Goal: Transaction & Acquisition: Purchase product/service

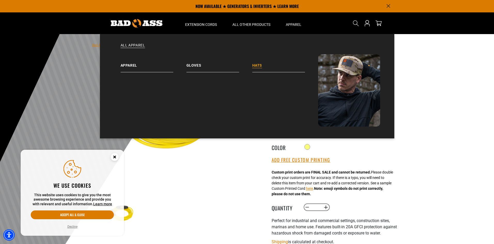
click at [260, 63] on link "Hats" at bounding box center [285, 63] width 66 height 18
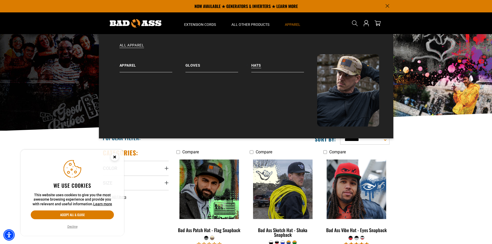
click at [293, 22] on summary "Apparel" at bounding box center [292, 23] width 31 height 22
click at [126, 66] on link "Apparel" at bounding box center [153, 63] width 66 height 18
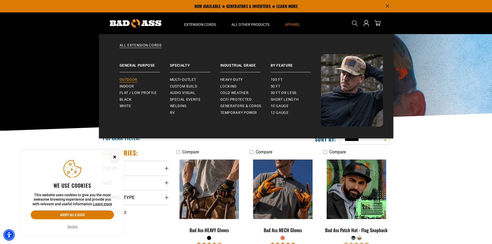
click at [128, 80] on span "Outdoor" at bounding box center [129, 79] width 18 height 5
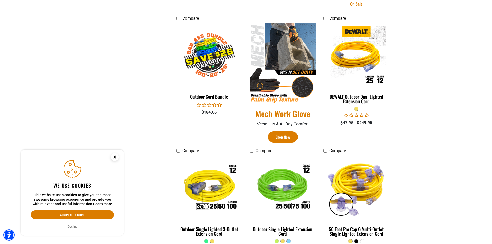
scroll to position [310, 0]
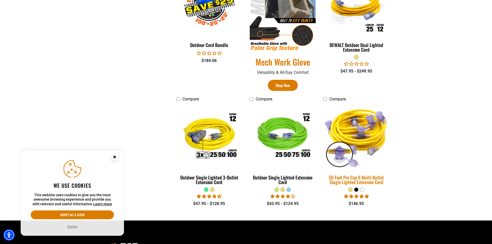
click at [342, 121] on img at bounding box center [356, 137] width 72 height 66
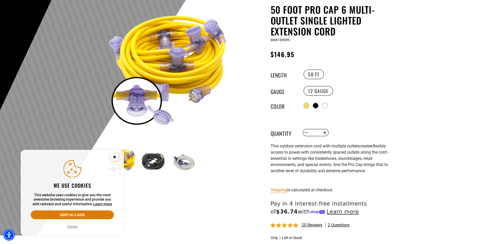
scroll to position [26, 0]
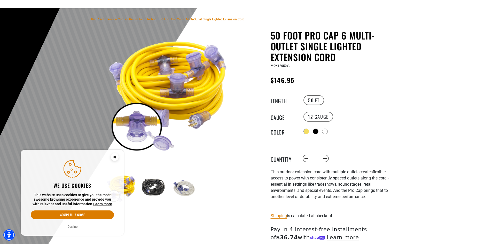
click at [112, 158] on circle "Close this option" at bounding box center [115, 157] width 8 height 8
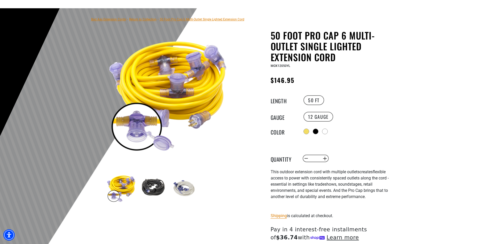
scroll to position [0, 0]
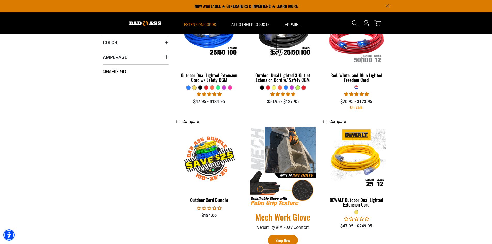
scroll to position [77, 0]
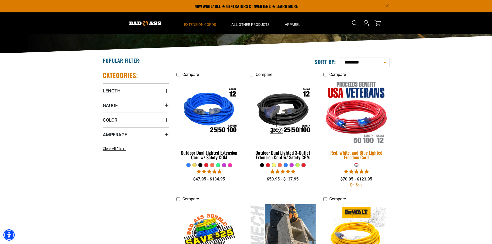
click at [361, 124] on img at bounding box center [356, 112] width 72 height 66
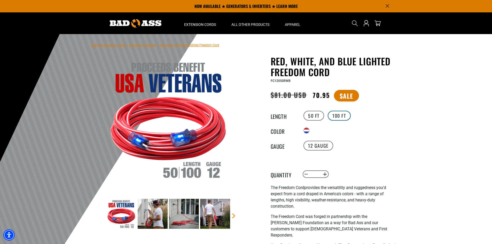
click at [336, 113] on label "100 FT" at bounding box center [339, 116] width 23 height 10
click at [323, 114] on label "50 FT" at bounding box center [313, 116] width 21 height 10
click at [342, 114] on label "100 FT" at bounding box center [339, 116] width 23 height 10
click at [315, 112] on label "50 FT" at bounding box center [313, 116] width 21 height 10
